Goal: Task Accomplishment & Management: Manage account settings

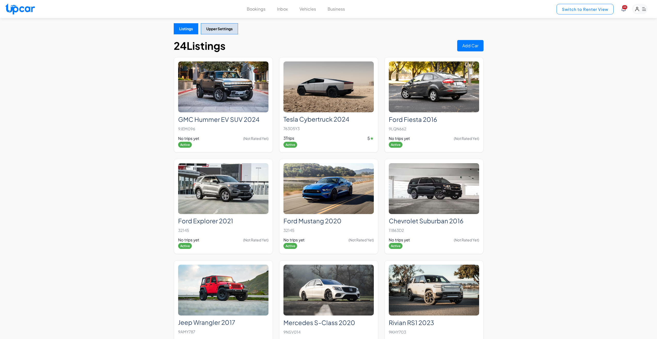
click at [609, 10] on button "Switch to Renter View" at bounding box center [585, 9] width 57 height 11
select select "********"
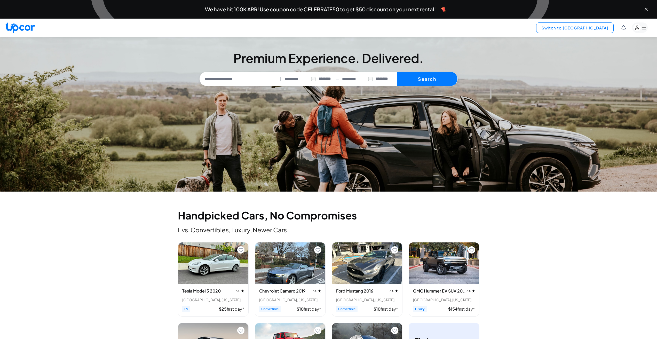
click at [595, 33] on button "Switch to [GEOGRAPHIC_DATA]" at bounding box center [574, 27] width 77 height 11
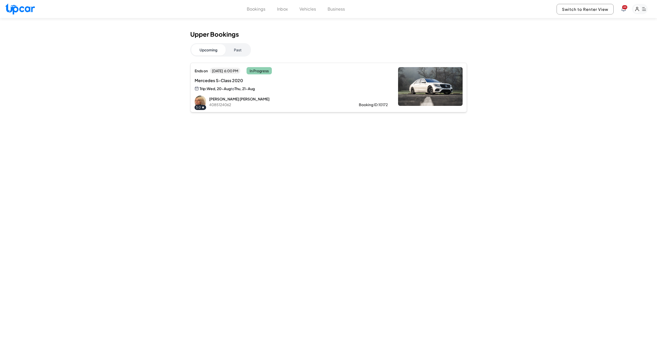
click at [448, 93] on img at bounding box center [430, 86] width 65 height 39
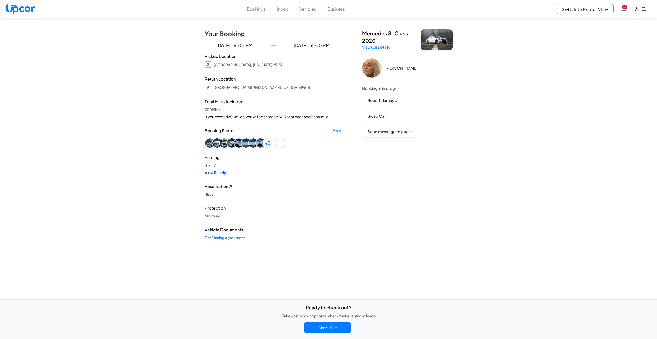
click at [220, 175] on link "View Receipt" at bounding box center [273, 172] width 137 height 5
click at [257, 11] on button "Bookings" at bounding box center [256, 9] width 19 height 6
